Goal: Task Accomplishment & Management: Use online tool/utility

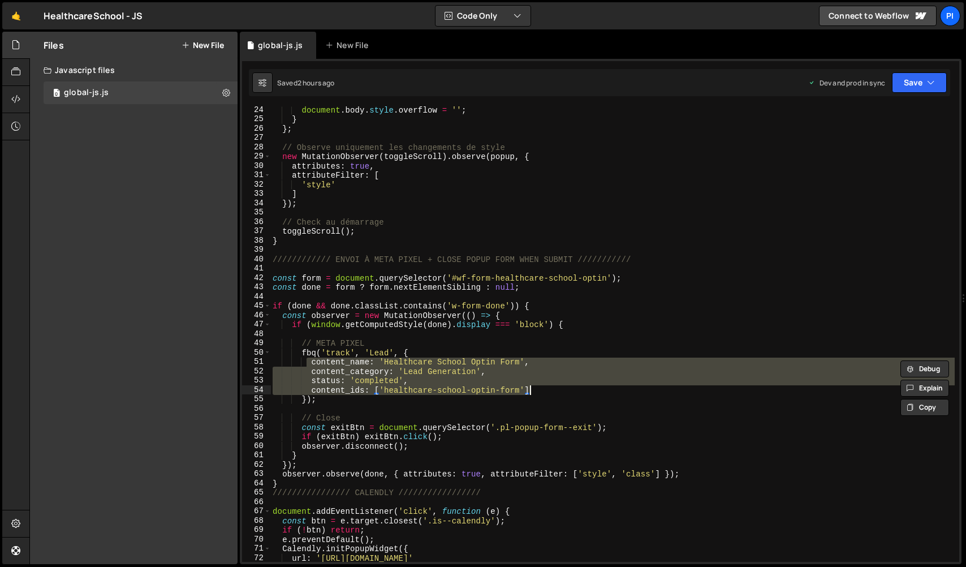
scroll to position [215, 0]
click at [15, 19] on link "🤙" at bounding box center [16, 15] width 28 height 27
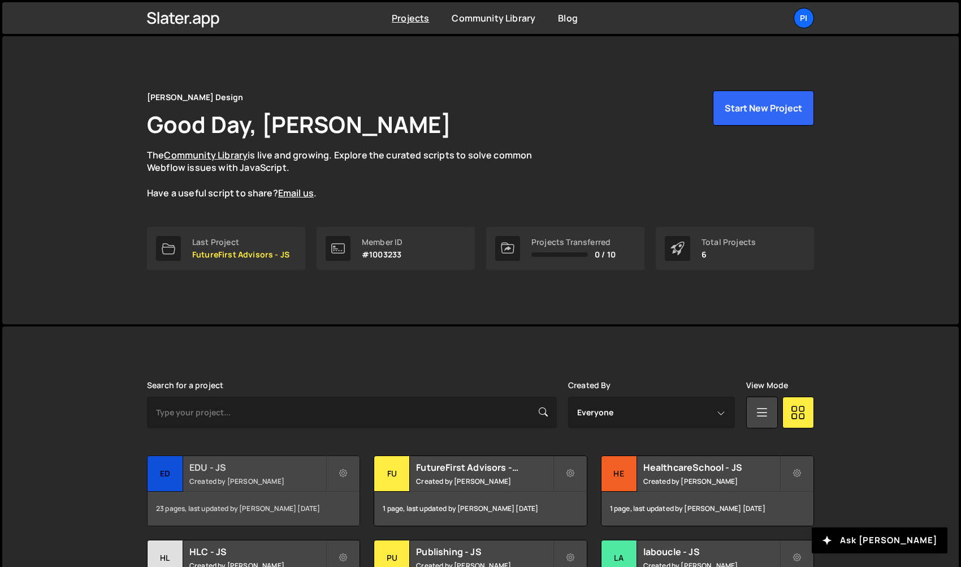
click at [163, 480] on div "ED" at bounding box center [166, 474] width 36 height 36
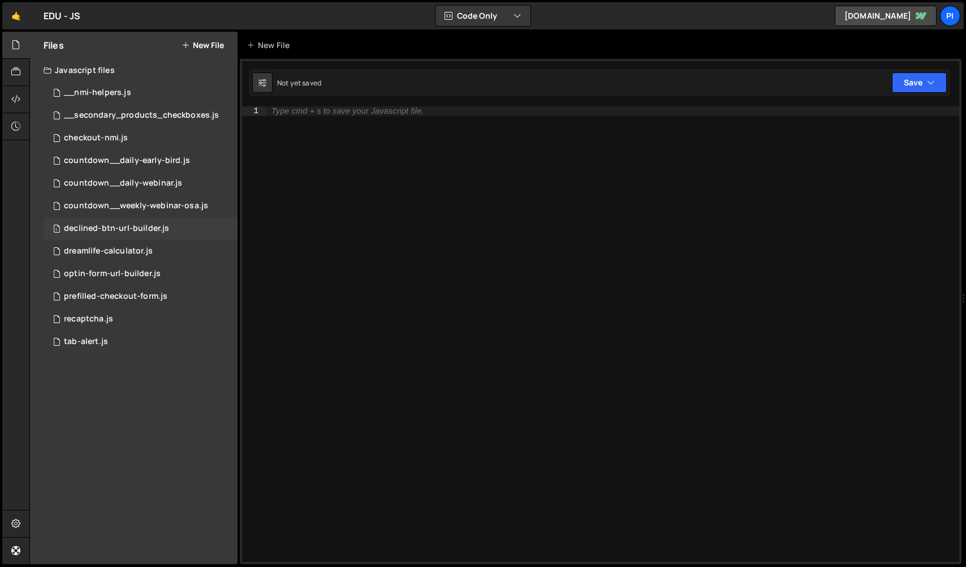
click at [132, 219] on div "1 declined-btn-url-builder.js 0" at bounding box center [141, 228] width 194 height 23
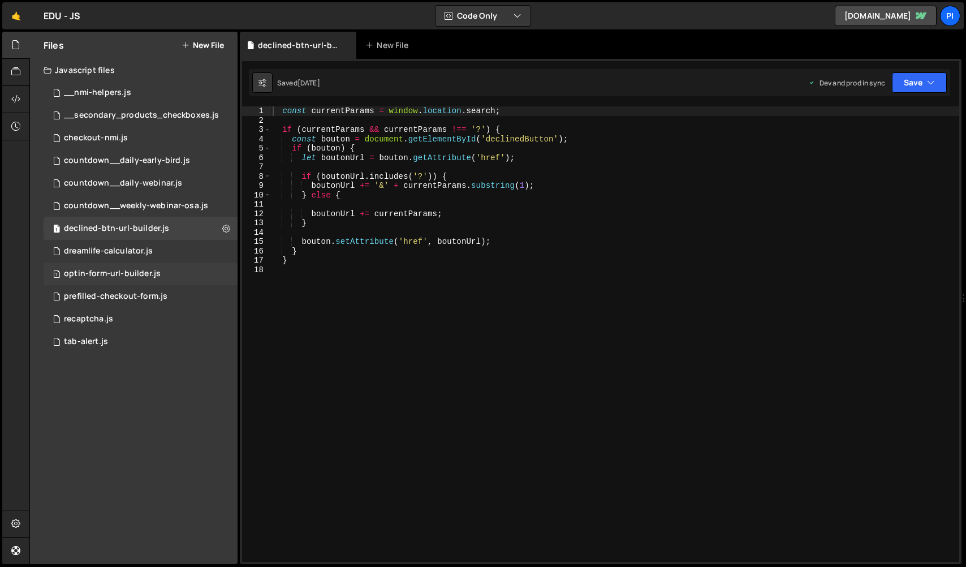
click at [125, 282] on div "1 optin-form-url-builder.js 0" at bounding box center [141, 273] width 194 height 23
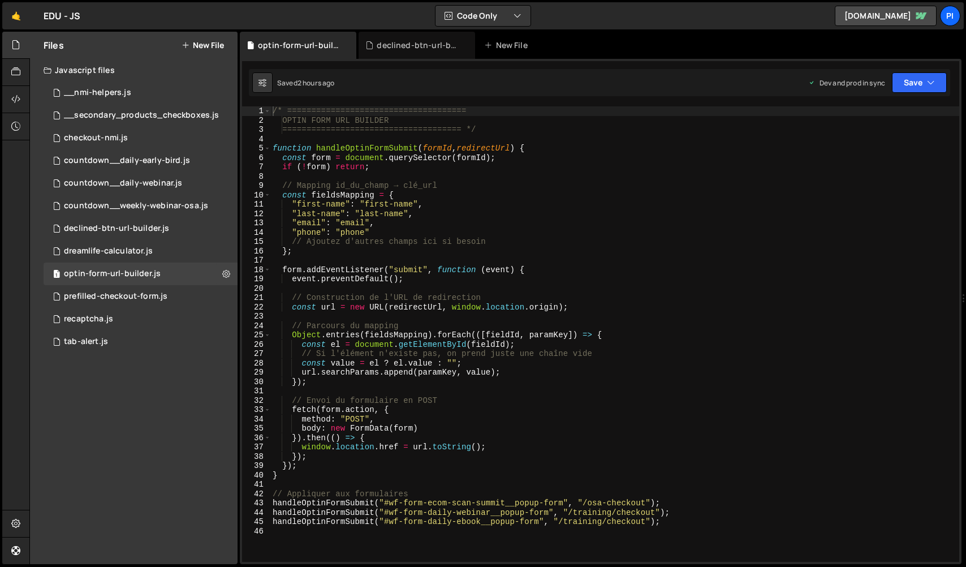
scroll to position [484, 0]
drag, startPoint x: 604, startPoint y: 523, endPoint x: 564, endPoint y: 520, distance: 40.3
click at [564, 520] on div "/* ===================================== OPTIN FORM URL BUILDER ===============…" at bounding box center [614, 343] width 689 height 474
click at [565, 402] on div "/* ===================================== OPTIN FORM URL BUILDER ===============…" at bounding box center [614, 343] width 689 height 474
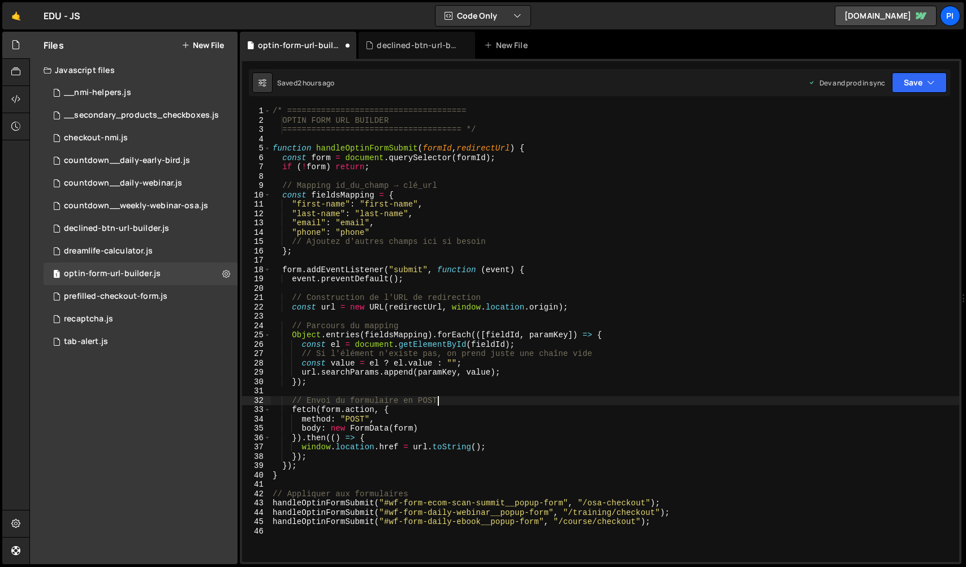
scroll to position [0, 11]
click at [403, 402] on div "/* ===================================== OPTIN FORM URL BUILDER ===============…" at bounding box center [614, 343] width 689 height 474
type textarea "// Envoi du formulaire en POST"
click at [914, 87] on button "Save" at bounding box center [919, 82] width 55 height 20
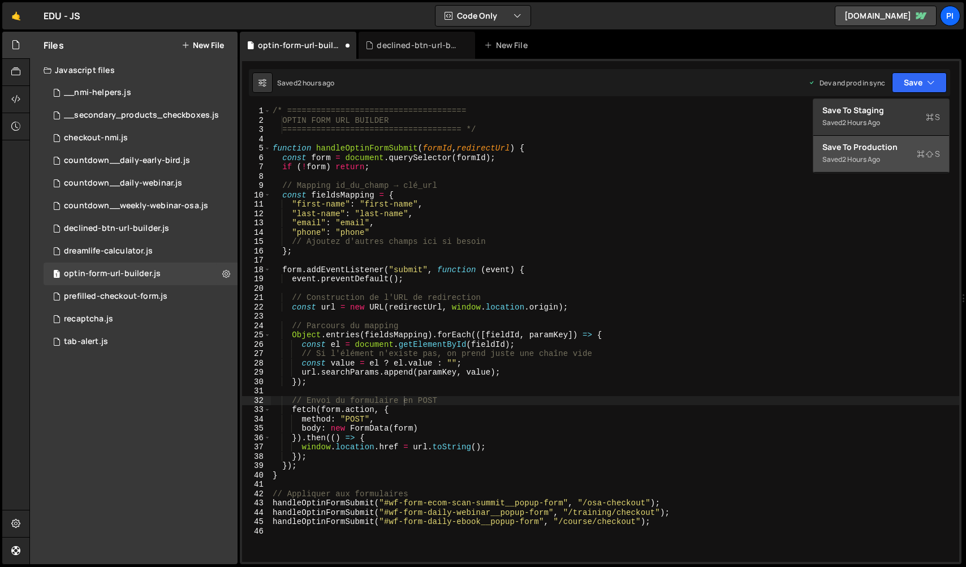
click at [918, 150] on icon at bounding box center [921, 153] width 8 height 11
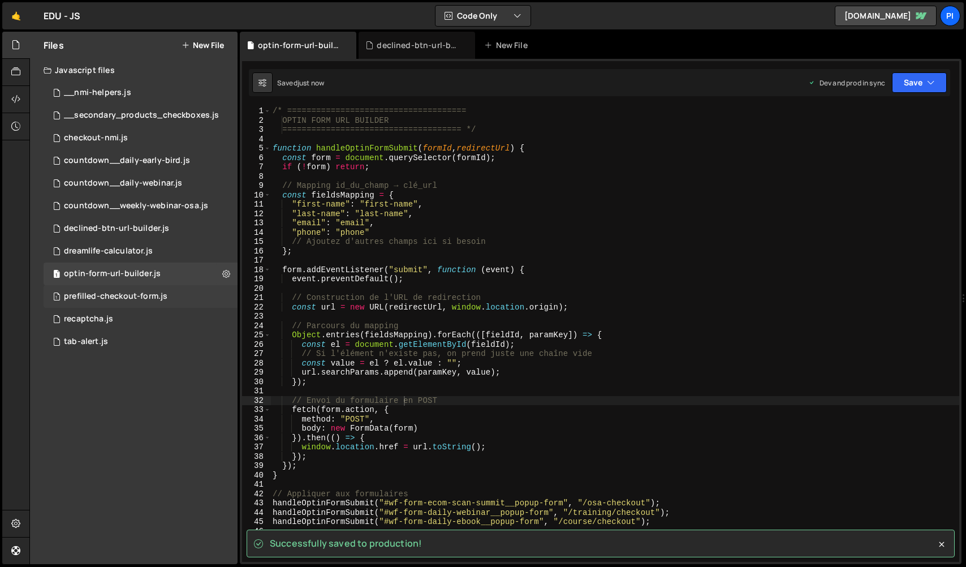
click at [174, 294] on div "1 prefilled-checkout-form.js 0" at bounding box center [141, 296] width 194 height 23
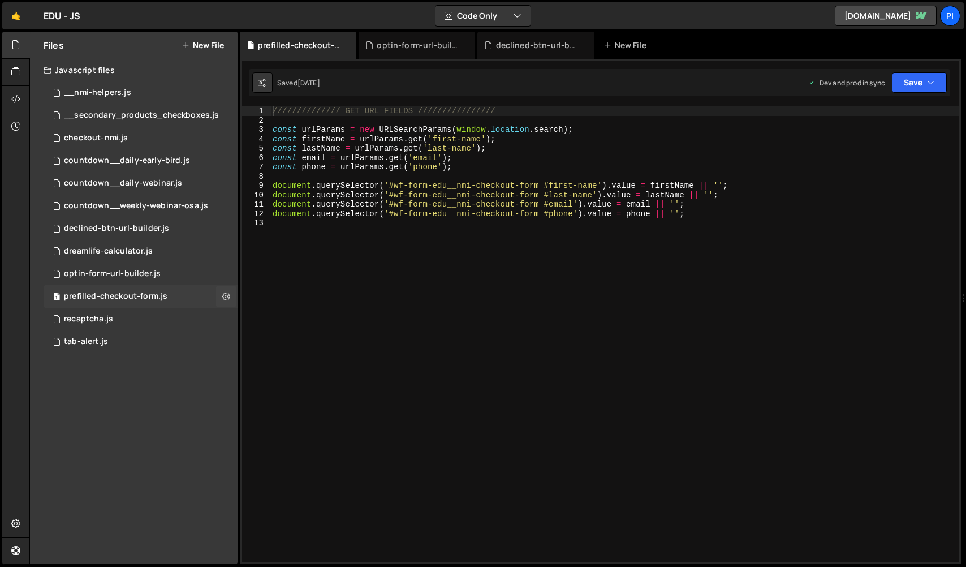
scroll to position [414, 0]
click at [158, 277] on div "1 optin-form-url-builder.js 0" at bounding box center [141, 273] width 194 height 23
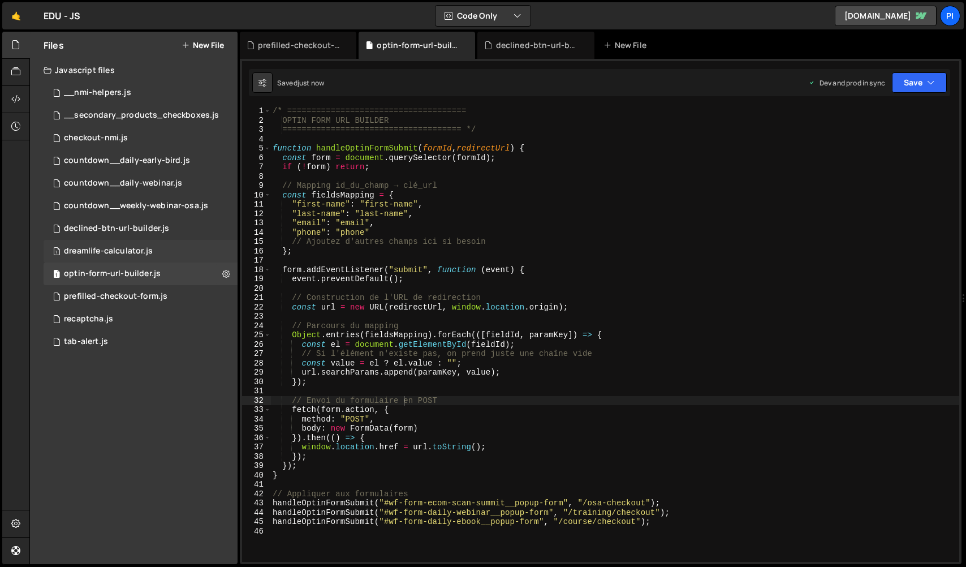
scroll to position [484, 0]
click at [148, 247] on div "dreamlife-calculator.js" at bounding box center [108, 251] width 89 height 10
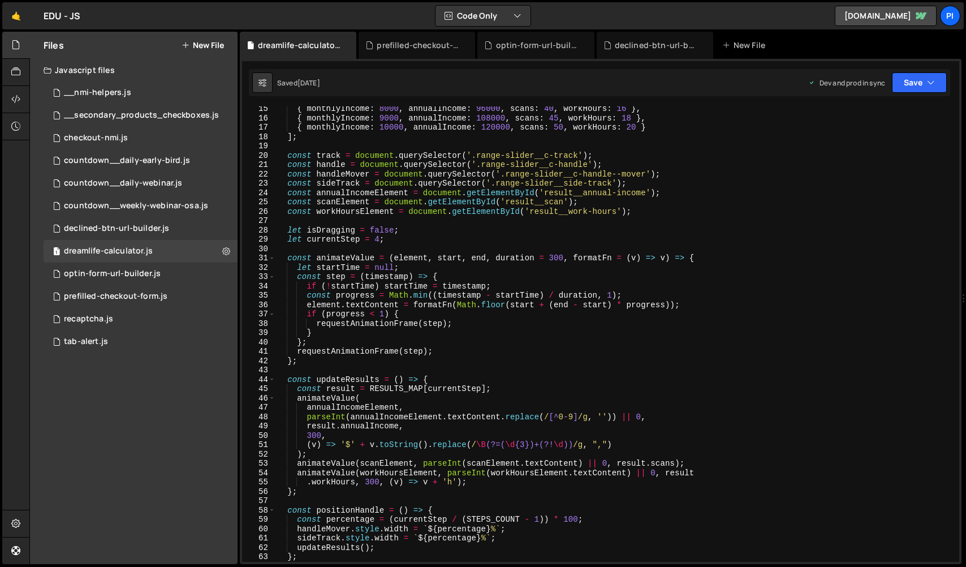
scroll to position [134, 0]
click at [148, 304] on div "1 prefilled-checkout-form.js 0" at bounding box center [141, 296] width 194 height 23
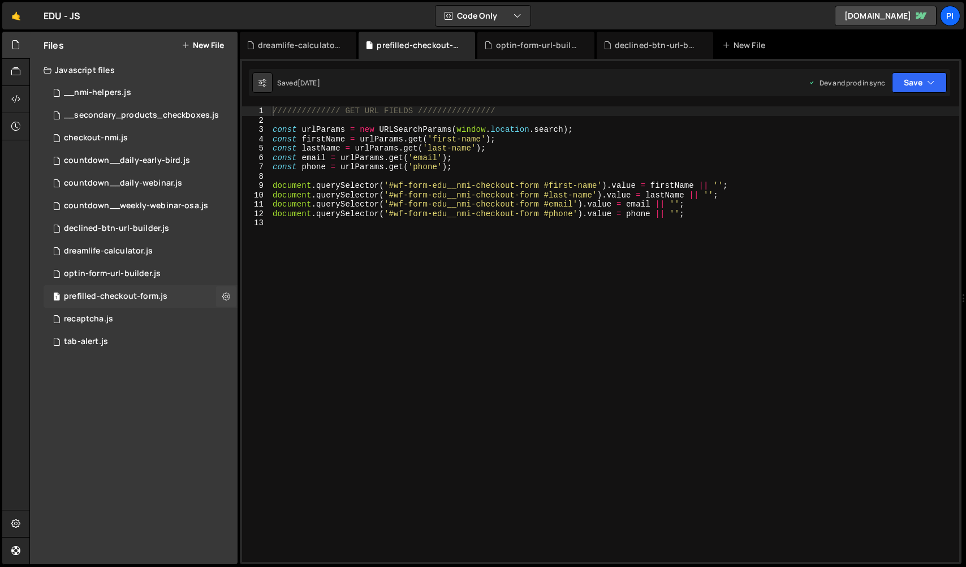
scroll to position [414, 0]
click at [226, 291] on icon at bounding box center [226, 296] width 8 height 11
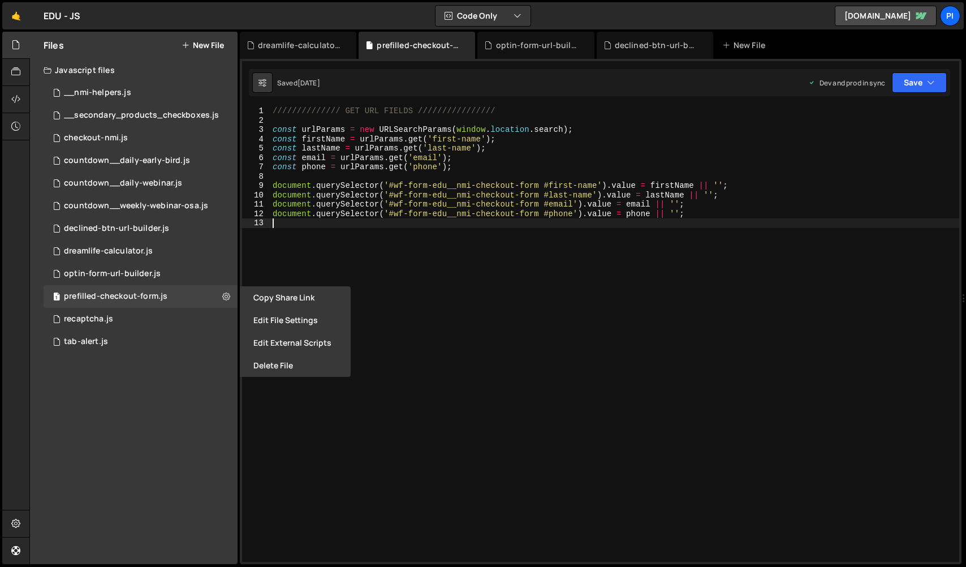
click at [463, 321] on div "////////////// GET URL FIELDS //////////////// const urlParams = new URLSearchP…" at bounding box center [614, 343] width 689 height 474
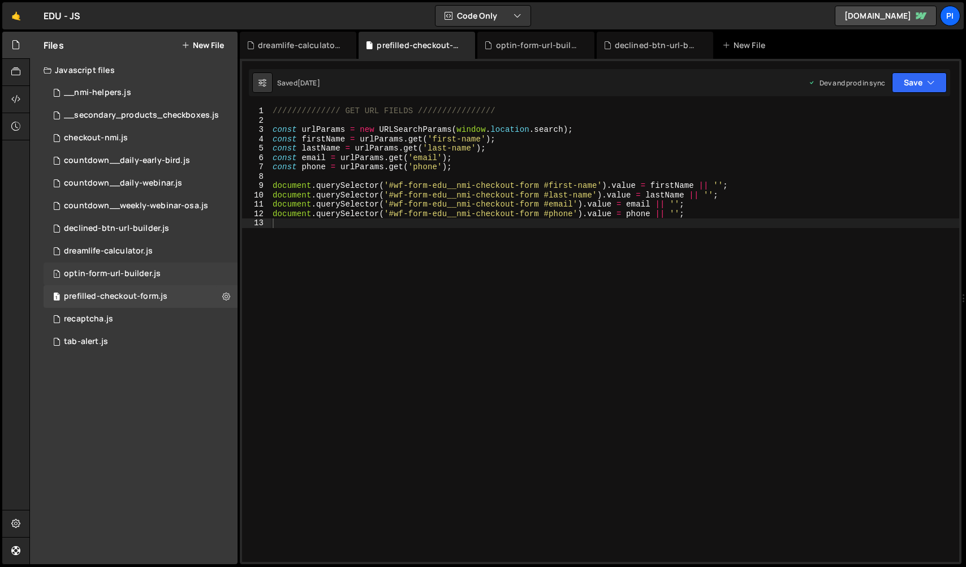
click at [159, 275] on div "1 optin-form-url-builder.js 0" at bounding box center [141, 273] width 194 height 23
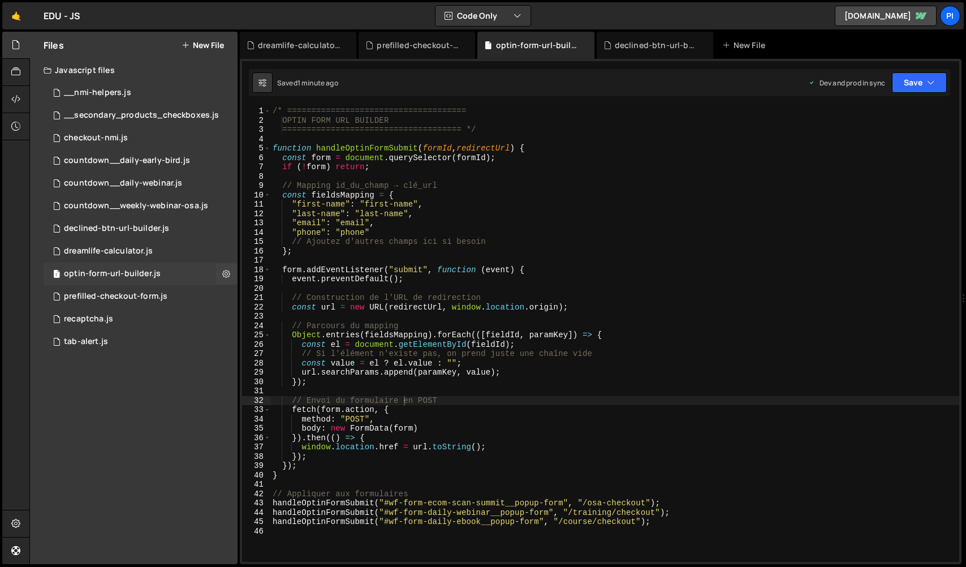
scroll to position [484, 0]
click at [159, 300] on div "prefilled-checkout-form.js" at bounding box center [115, 296] width 103 height 10
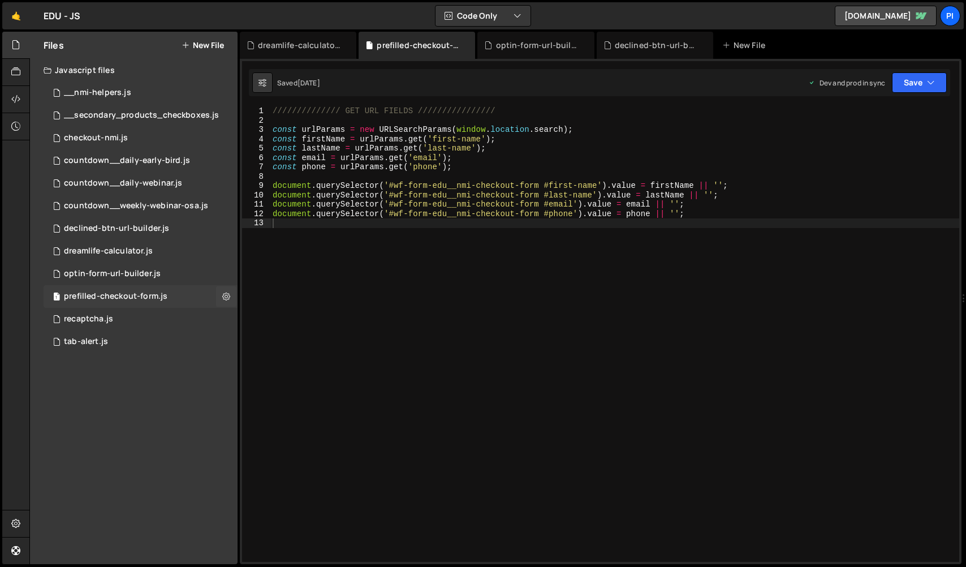
scroll to position [414, 0]
click at [157, 270] on div "optin-form-url-builder.js" at bounding box center [112, 274] width 97 height 10
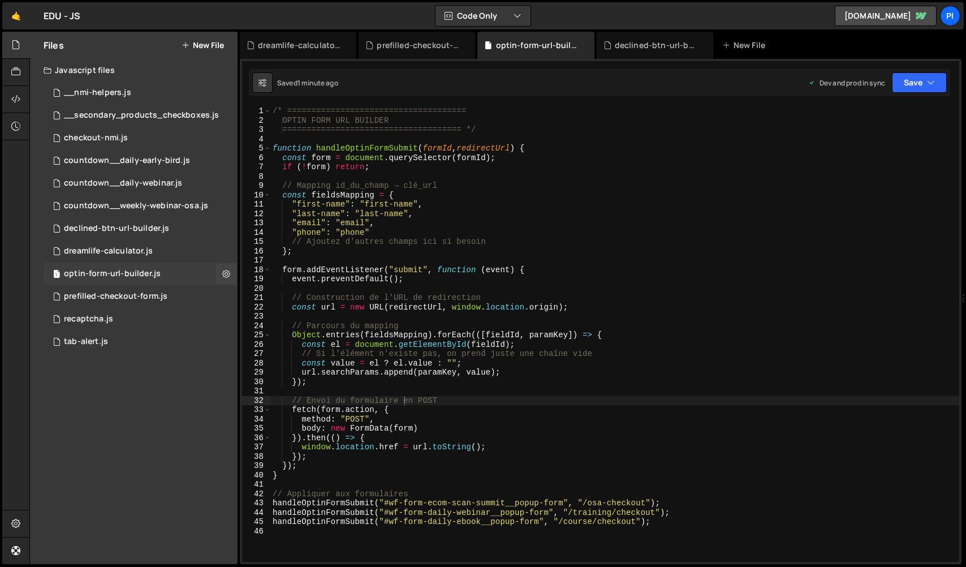
scroll to position [484, 0]
click at [907, 90] on button "Save" at bounding box center [919, 82] width 55 height 20
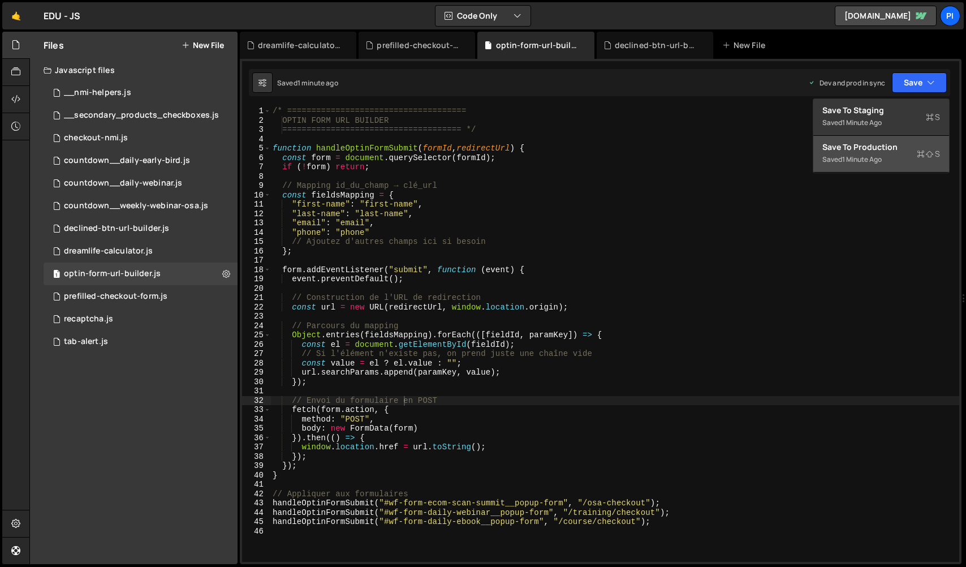
click at [864, 172] on button "Save to Production S Saved 1 minute ago" at bounding box center [881, 154] width 136 height 37
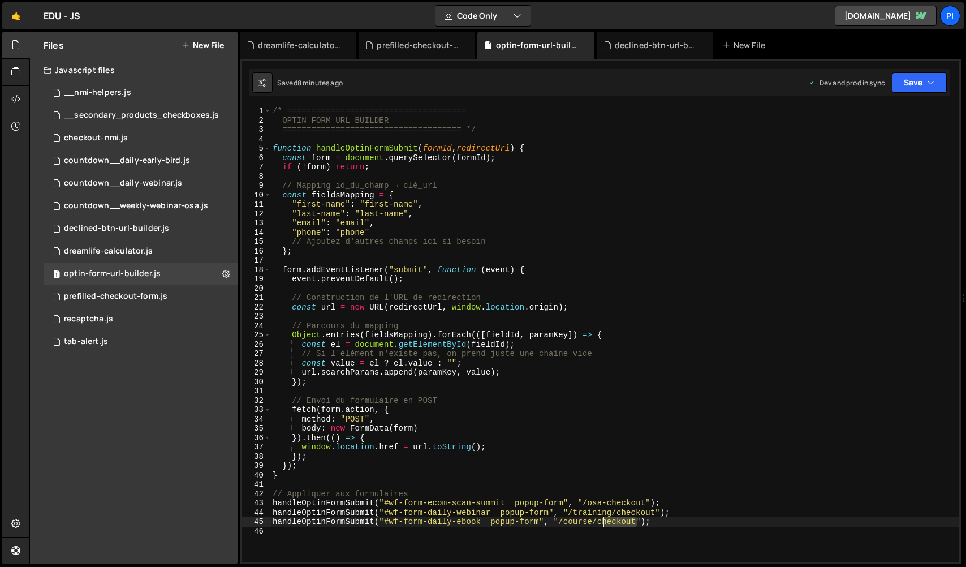
drag, startPoint x: 636, startPoint y: 524, endPoint x: 600, endPoint y: 522, distance: 35.7
click at [600, 522] on div "/* ===================================== OPTIN FORM URL BUILDER ===============…" at bounding box center [614, 343] width 689 height 474
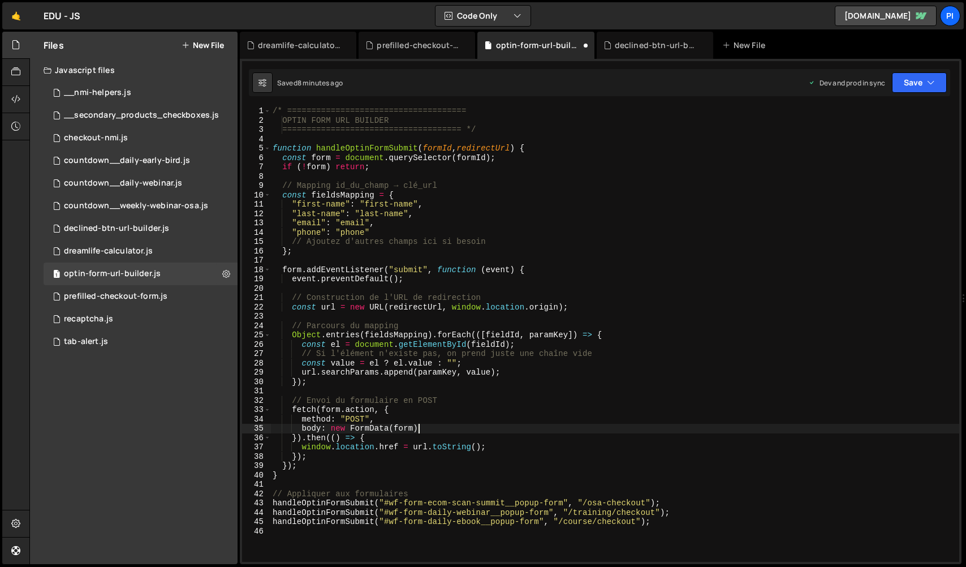
click at [609, 425] on div "/* ===================================== OPTIN FORM URL BUILDER ===============…" at bounding box center [614, 343] width 689 height 474
type textarea "body: new FormData(form)"
click at [923, 86] on button "Save" at bounding box center [919, 82] width 55 height 20
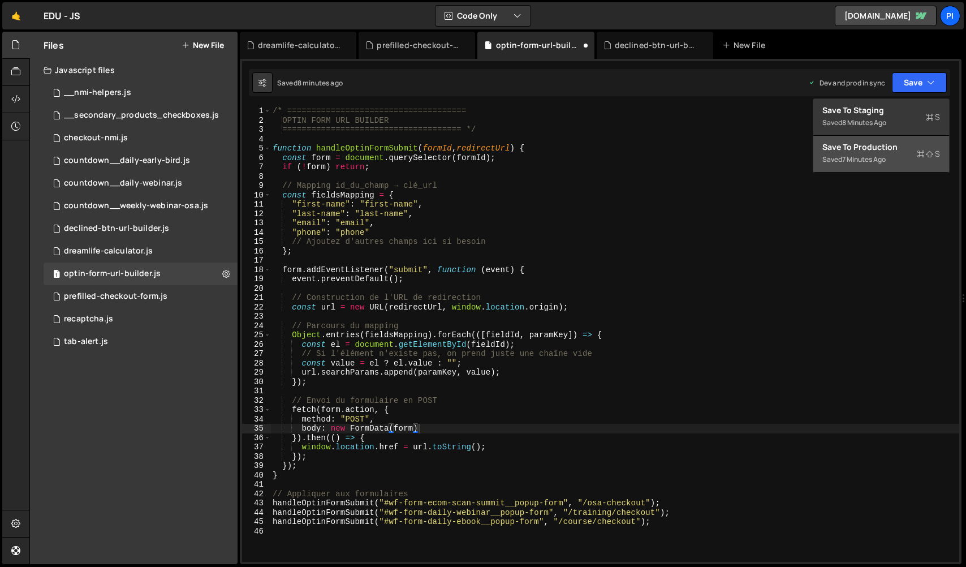
click at [898, 152] on div "Save to Production S" at bounding box center [881, 146] width 118 height 11
